Goal: Find specific page/section: Find specific page/section

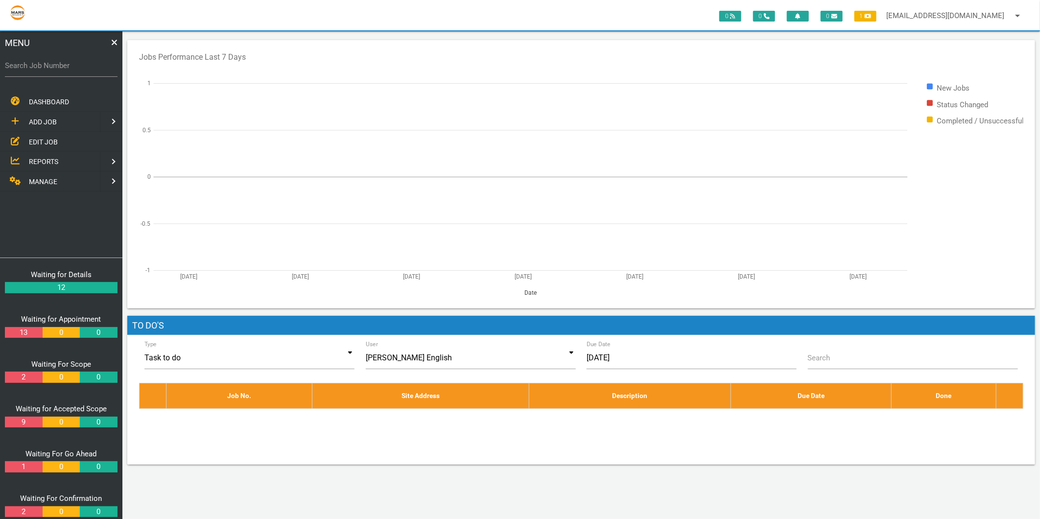
click at [37, 60] on label "Search Job Number" at bounding box center [61, 65] width 113 height 11
click at [37, 60] on input "Search Job Number" at bounding box center [61, 65] width 113 height 23
type input "1794"
click at [55, 72] on input "Search Job Number" at bounding box center [61, 65] width 113 height 23
type input "1794"
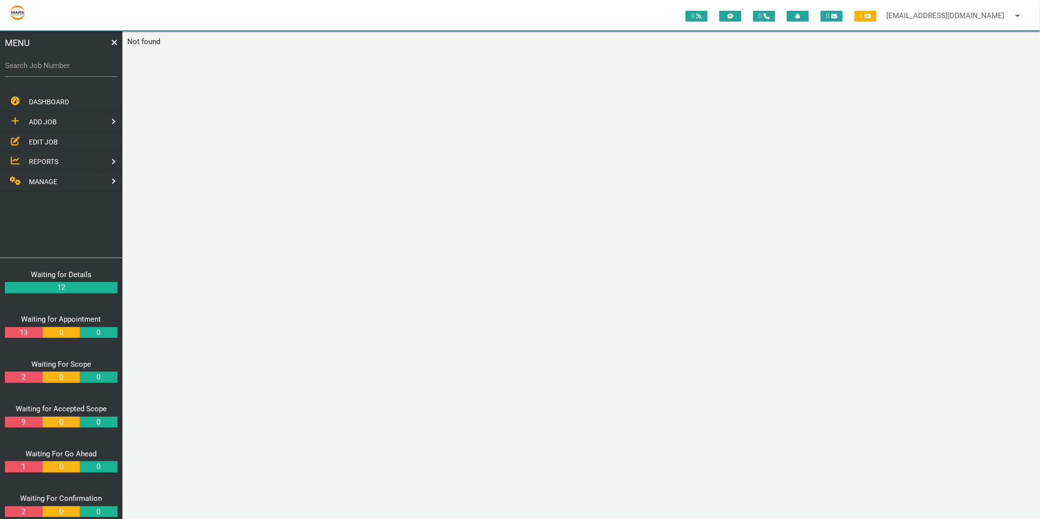
click at [49, 66] on label "Search Job Number" at bounding box center [61, 65] width 113 height 11
click at [49, 66] on input "Search Job Number" at bounding box center [61, 65] width 113 height 23
click at [51, 145] on link "EDIT JOB" at bounding box center [61, 142] width 126 height 20
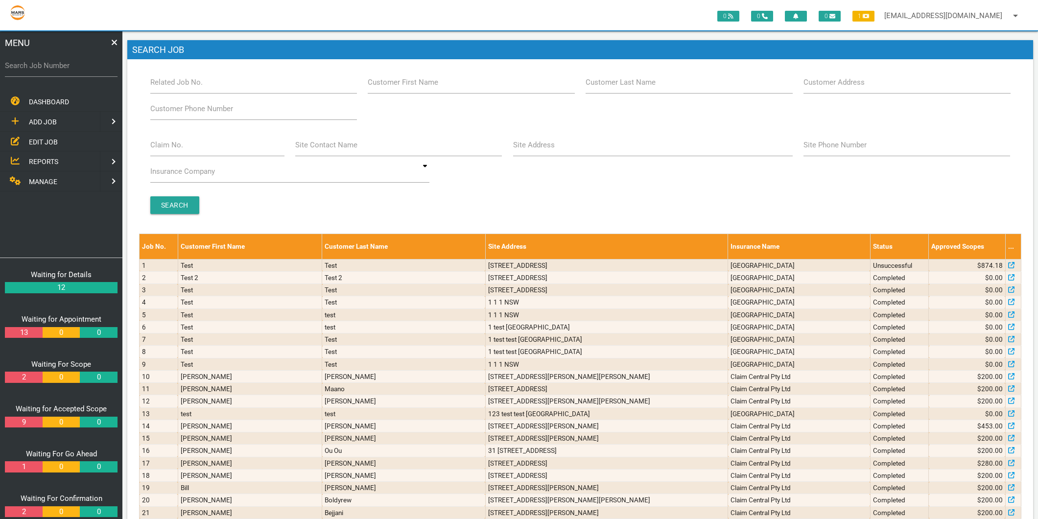
click at [173, 150] on label "Claim No." at bounding box center [166, 144] width 33 height 11
click at [173, 150] on input "Claim No." at bounding box center [217, 145] width 134 height 23
type input "villa 22"
click at [188, 206] on input "Search" at bounding box center [174, 205] width 49 height 18
